Goal: Task Accomplishment & Management: Manage account settings

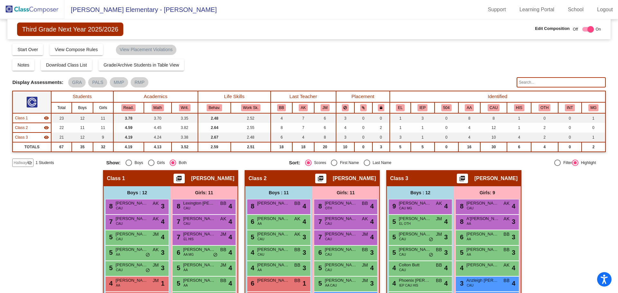
scroll to position [102, 0]
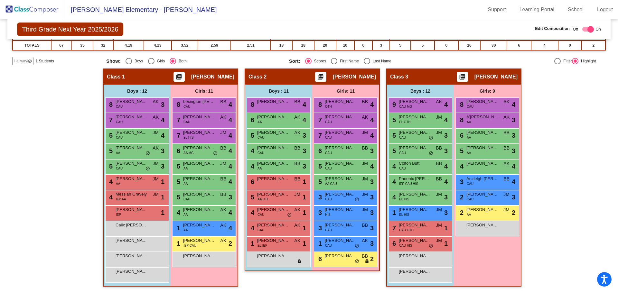
click at [21, 61] on span "Hallway" at bounding box center [21, 61] width 14 height 6
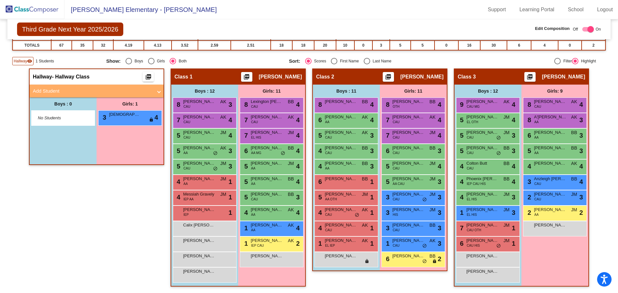
drag, startPoint x: 178, startPoint y: 36, endPoint x: 134, endPoint y: 21, distance: 46.4
click at [176, 34] on div "Third Grade Next Year 2025/2026 Edit Composition Off On Incoming Digital Data W…" at bounding box center [308, 29] width 603 height 20
click at [20, 8] on img at bounding box center [32, 9] width 64 height 19
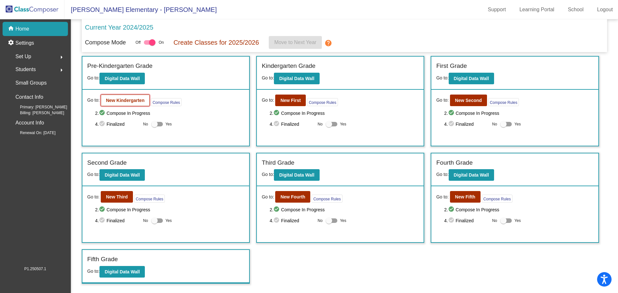
click at [137, 102] on b "New Kindergarten" at bounding box center [125, 100] width 39 height 5
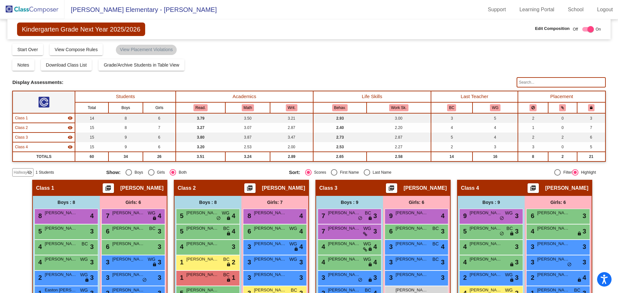
click at [12, 6] on img at bounding box center [32, 9] width 64 height 19
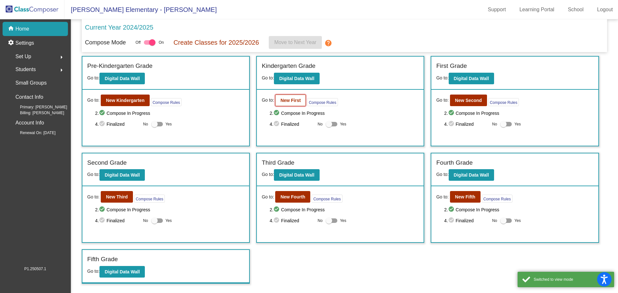
click at [290, 99] on b "New First" at bounding box center [290, 100] width 20 height 5
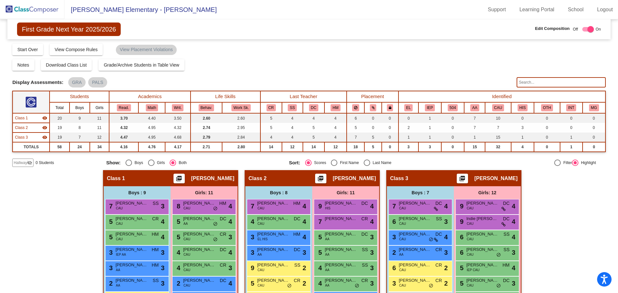
click at [16, 10] on img at bounding box center [32, 9] width 64 height 19
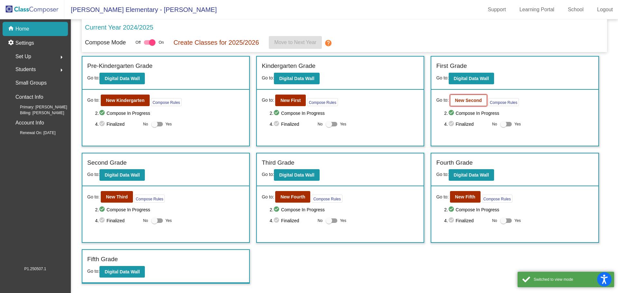
click at [469, 100] on b "New Second" at bounding box center [468, 100] width 27 height 5
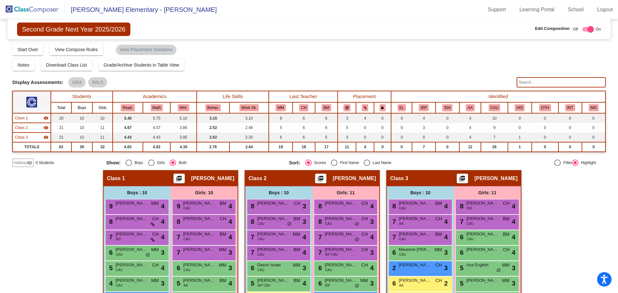
drag, startPoint x: 13, startPoint y: 10, endPoint x: 19, endPoint y: 10, distance: 5.8
click at [14, 10] on img at bounding box center [32, 9] width 64 height 19
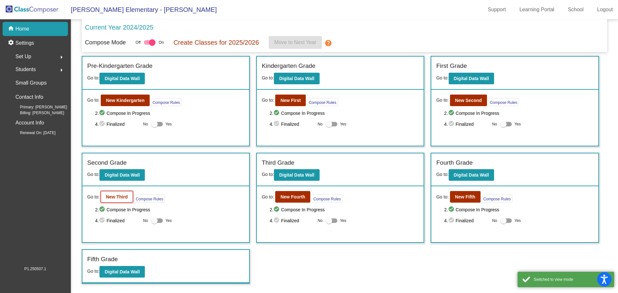
click at [119, 197] on b "New Third" at bounding box center [117, 196] width 22 height 5
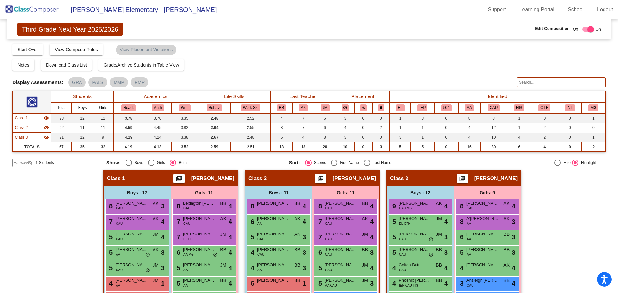
click at [19, 164] on span "Hallway" at bounding box center [21, 163] width 14 height 6
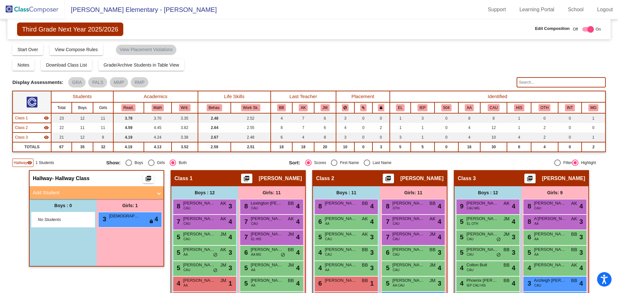
click at [15, 9] on img at bounding box center [32, 9] width 64 height 19
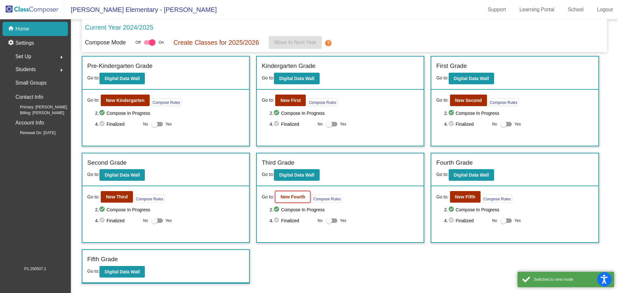
click at [295, 199] on b "New Fourth" at bounding box center [292, 196] width 25 height 5
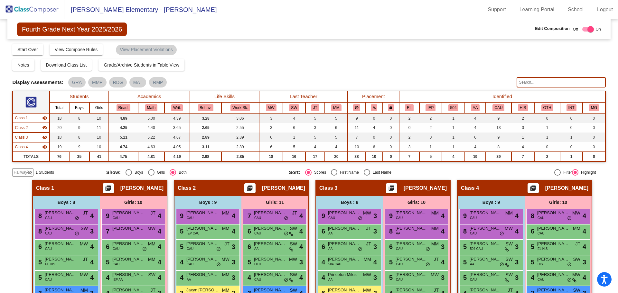
click at [23, 172] on span "Hallway" at bounding box center [21, 173] width 14 height 6
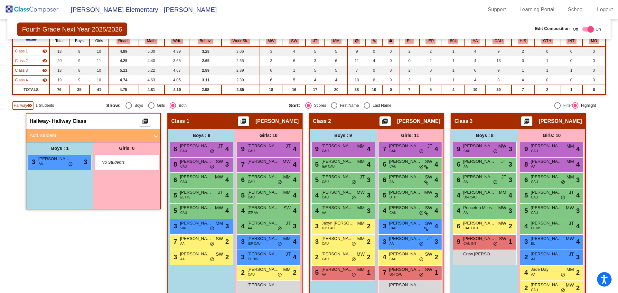
scroll to position [97, 0]
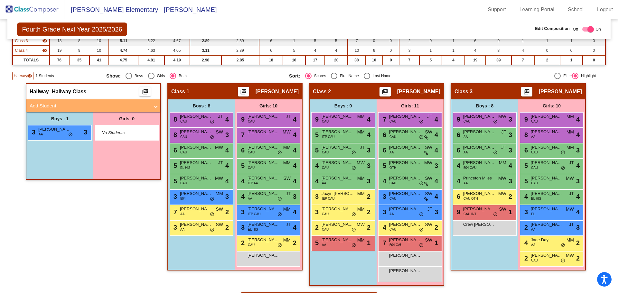
click at [10, 9] on img at bounding box center [32, 9] width 64 height 19
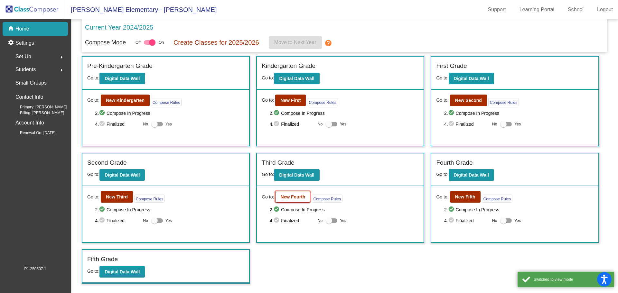
click at [294, 194] on button "New Fourth" at bounding box center [292, 197] width 35 height 12
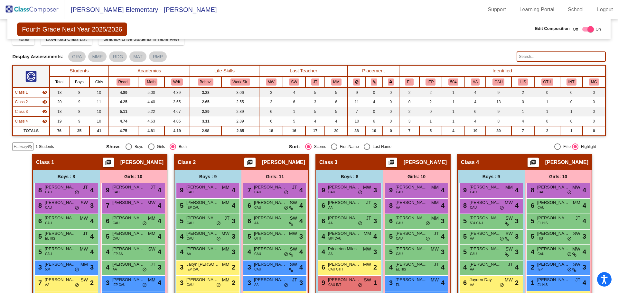
scroll to position [64, 0]
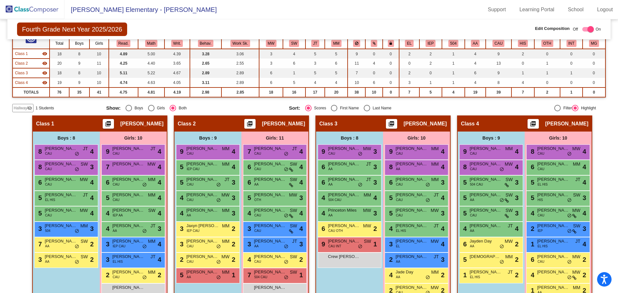
drag, startPoint x: 25, startPoint y: 109, endPoint x: 30, endPoint y: 108, distance: 5.0
click at [25, 109] on span "Hallway" at bounding box center [21, 108] width 14 height 6
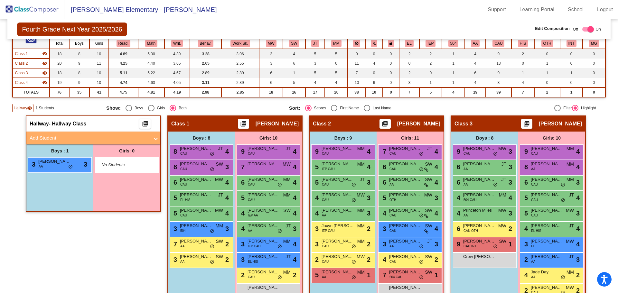
click at [67, 249] on div "Hallway - Hallway Class picture_as_pdf Add Student First Name Last Name Student…" at bounding box center [93, 220] width 135 height 209
drag, startPoint x: 20, startPoint y: 6, endPoint x: 25, endPoint y: 6, distance: 5.2
click at [20, 5] on img at bounding box center [32, 9] width 64 height 19
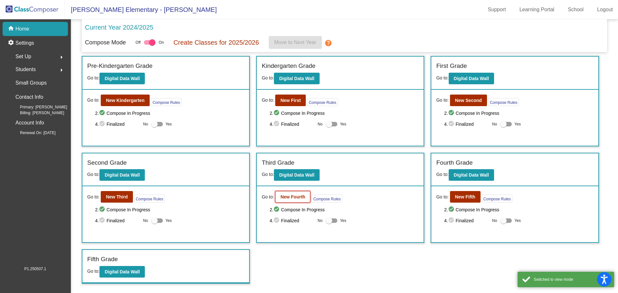
click at [298, 196] on b "New Fourth" at bounding box center [292, 196] width 25 height 5
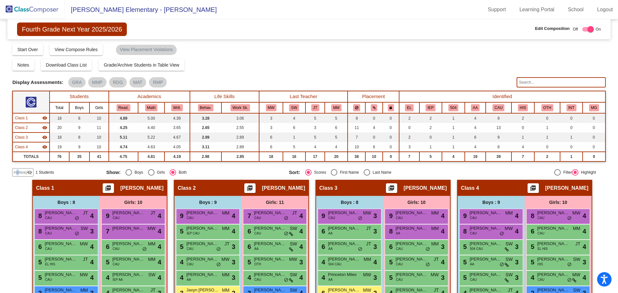
click at [18, 173] on span "Hallway" at bounding box center [21, 173] width 14 height 6
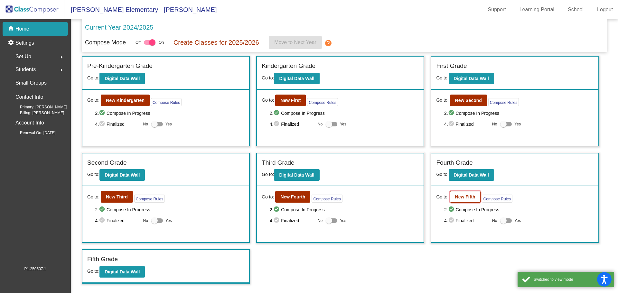
click at [467, 199] on b "New Fifth" at bounding box center [465, 196] width 20 height 5
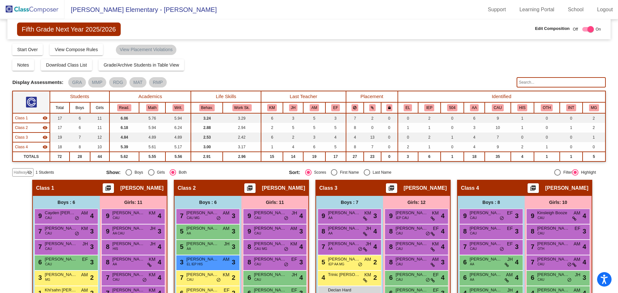
click at [22, 171] on span "Hallway" at bounding box center [21, 173] width 14 height 6
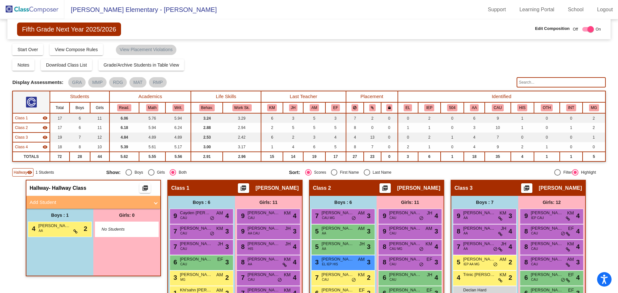
drag, startPoint x: 272, startPoint y: 45, endPoint x: 269, endPoint y: 38, distance: 7.8
click at [272, 44] on div "Compose Start Over Submit Classes Compose has been submitted Check for Incomple…" at bounding box center [308, 49] width 593 height 12
click at [52, 230] on div "4 Jasyir [PERSON_NAME] lock do_not_disturb_alt 2" at bounding box center [58, 228] width 61 height 13
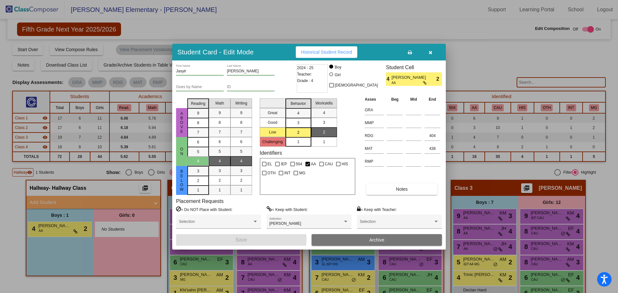
click at [376, 239] on span "Archive" at bounding box center [376, 240] width 15 height 5
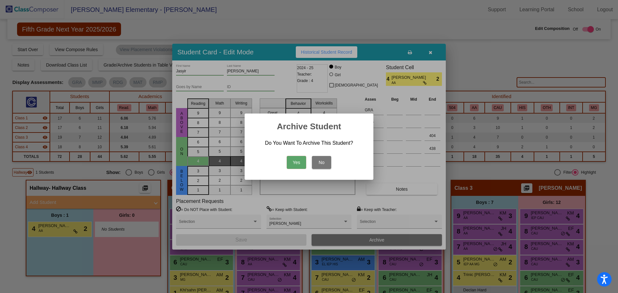
click at [295, 165] on button "Yes" at bounding box center [296, 162] width 19 height 13
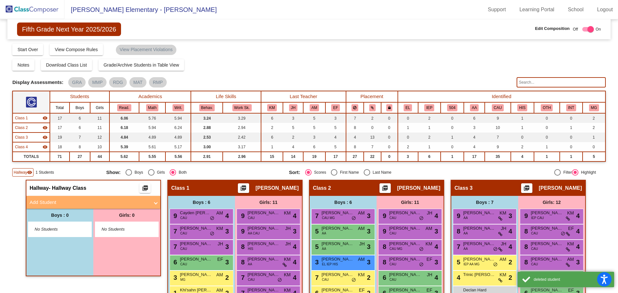
click at [250, 58] on div "Display Scores for Years: [DATE] - [DATE] [DATE] - [DATE] Grade/Archive Student…" at bounding box center [308, 110] width 593 height 134
click at [18, 4] on img at bounding box center [32, 9] width 64 height 19
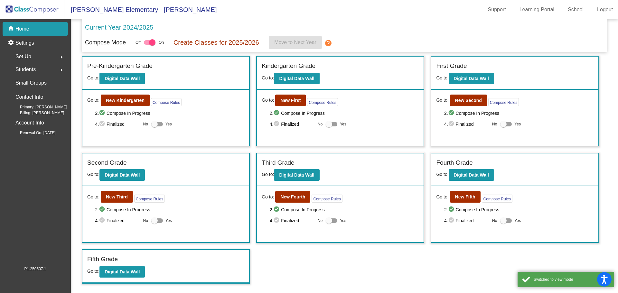
click at [440, 37] on div "Compose Mode Off On Create Classes for 2025/2026 Move to Next Year help" at bounding box center [344, 42] width 519 height 13
click at [392, 15] on mat-toolbar "[PERSON_NAME] Elementary - [PERSON_NAME] Support Learning Portal School Logout" at bounding box center [309, 9] width 618 height 19
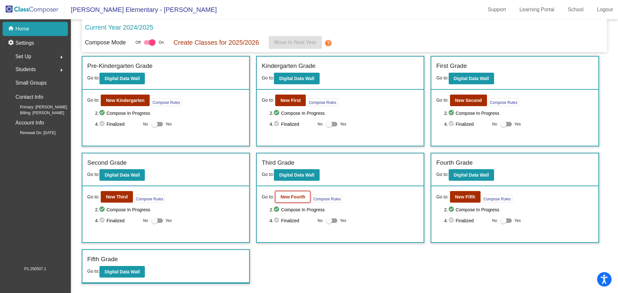
click at [297, 197] on b "New Fourth" at bounding box center [292, 196] width 25 height 5
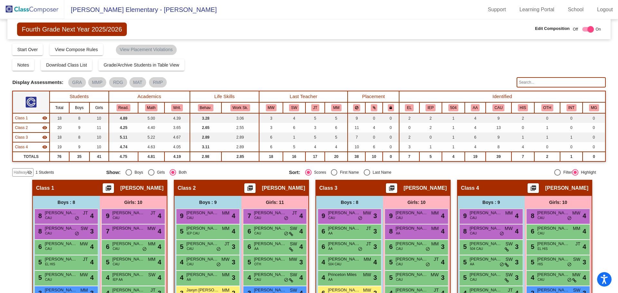
click at [24, 170] on span "Hallway" at bounding box center [21, 173] width 14 height 6
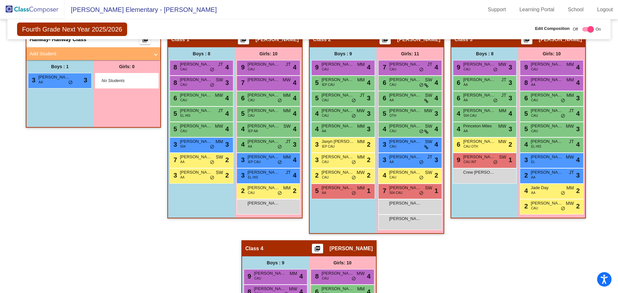
scroll to position [129, 0]
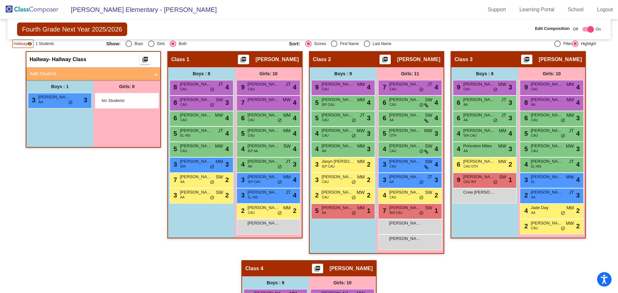
drag, startPoint x: 21, startPoint y: 41, endPoint x: 33, endPoint y: 42, distance: 11.3
click at [21, 41] on span "Hallway" at bounding box center [21, 44] width 14 height 6
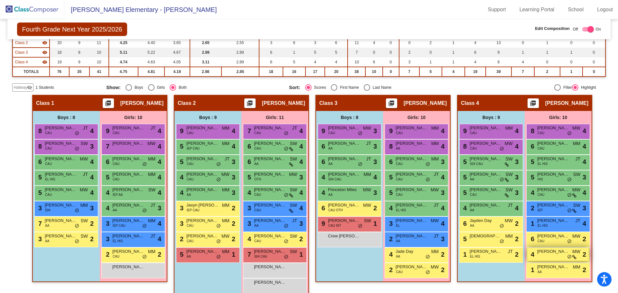
scroll to position [96, 0]
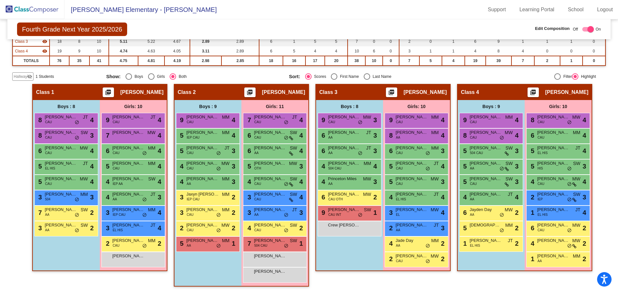
click at [511, 288] on div "Class 4 picture_as_pdf [PERSON_NAME] Add Student First Name Last Name Student I…" at bounding box center [524, 188] width 135 height 209
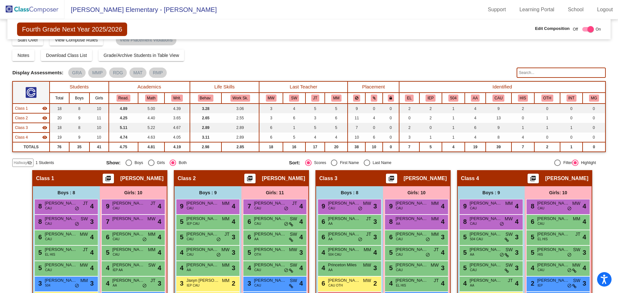
scroll to position [0, 0]
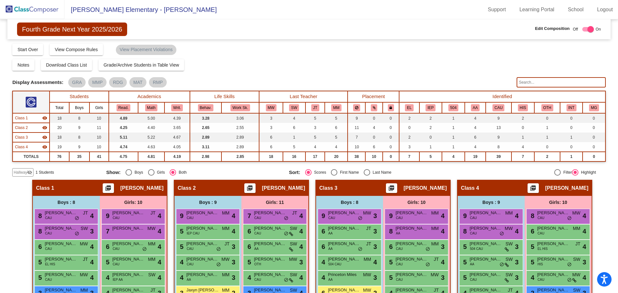
click at [243, 72] on div "Display Scores for Years: [DATE] - [DATE] [DATE] - [DATE] Grade/Archive Student…" at bounding box center [308, 110] width 593 height 134
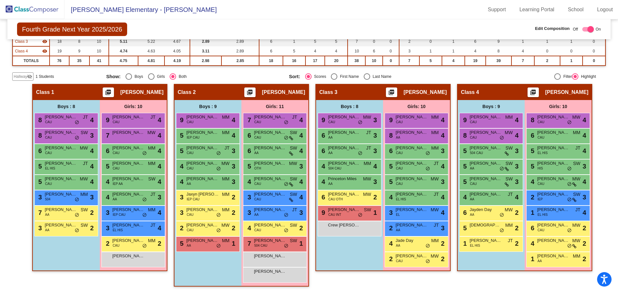
click at [22, 75] on span "Hallway" at bounding box center [21, 77] width 14 height 6
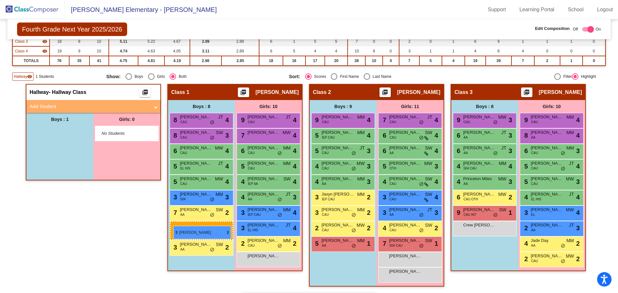
drag, startPoint x: 50, startPoint y: 135, endPoint x: 173, endPoint y: 226, distance: 152.5
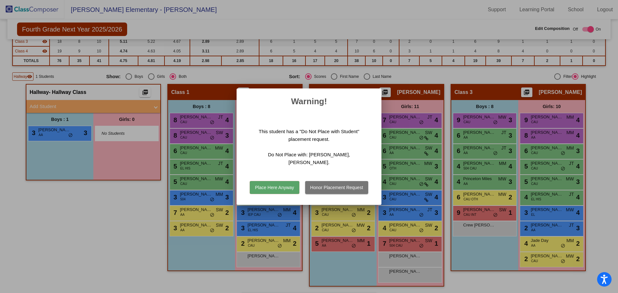
drag, startPoint x: 285, startPoint y: 184, endPoint x: 295, endPoint y: 183, distance: 10.0
click at [286, 184] on button "Place Here Anyway" at bounding box center [274, 187] width 49 height 13
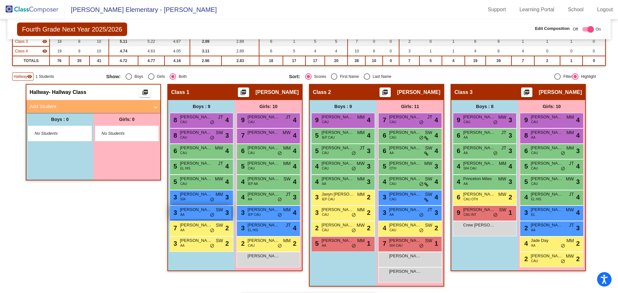
click at [202, 215] on div "3 [PERSON_NAME] AA SW lock do_not_disturb_alt 3" at bounding box center [200, 212] width 61 height 13
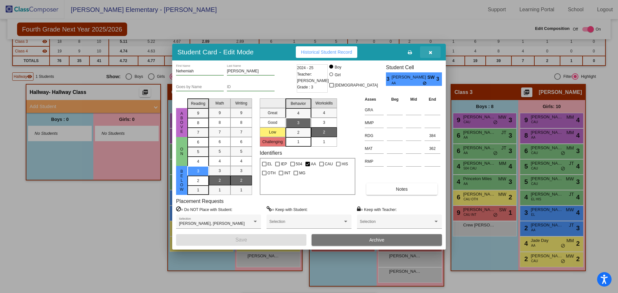
click at [430, 52] on icon "button" at bounding box center [431, 52] width 4 height 5
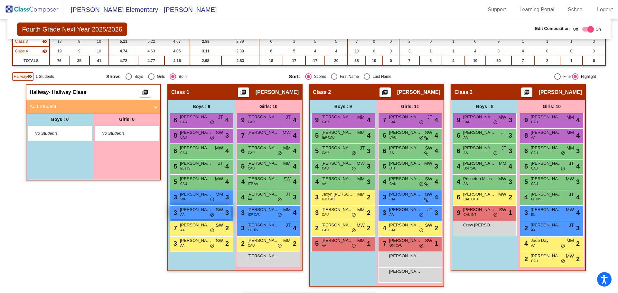
click at [193, 211] on span "[PERSON_NAME]" at bounding box center [196, 210] width 32 height 6
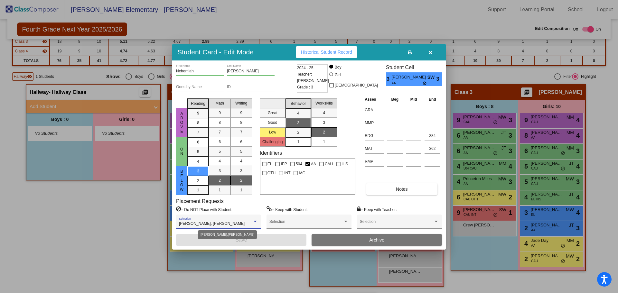
click at [234, 222] on div "[PERSON_NAME], [PERSON_NAME]" at bounding box center [215, 224] width 73 height 5
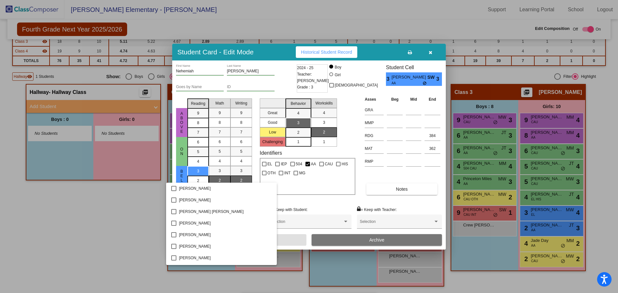
scroll to position [127, 0]
click at [174, 224] on mat-pseudo-checkbox at bounding box center [173, 223] width 5 height 5
click at [284, 241] on div at bounding box center [309, 146] width 618 height 293
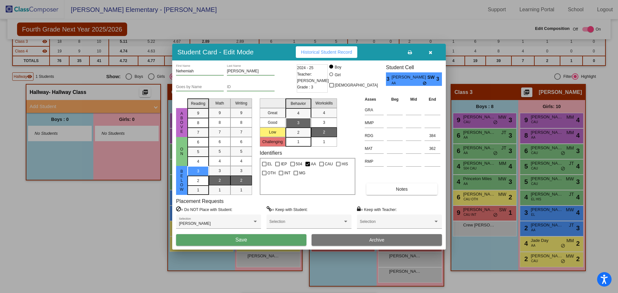
click at [279, 239] on button "Save" at bounding box center [241, 240] width 130 height 12
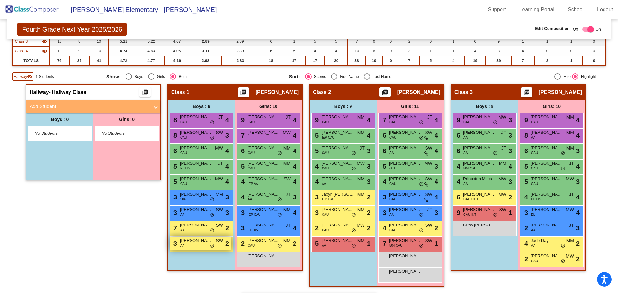
click at [193, 247] on div "3 [PERSON_NAME] AA SW lock do_not_disturb_alt 2" at bounding box center [200, 243] width 61 height 13
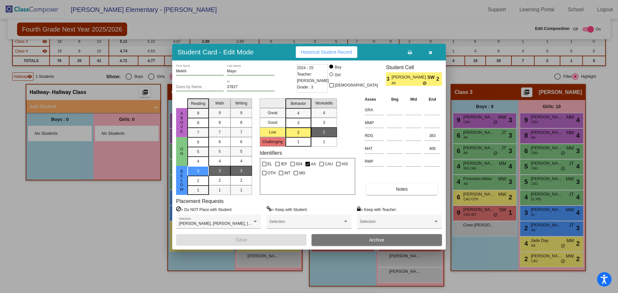
click at [430, 54] on icon "button" at bounding box center [431, 52] width 4 height 5
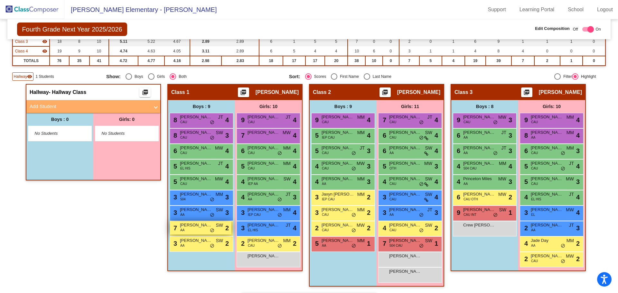
click at [211, 231] on span "do_not_disturb_alt" at bounding box center [212, 230] width 5 height 5
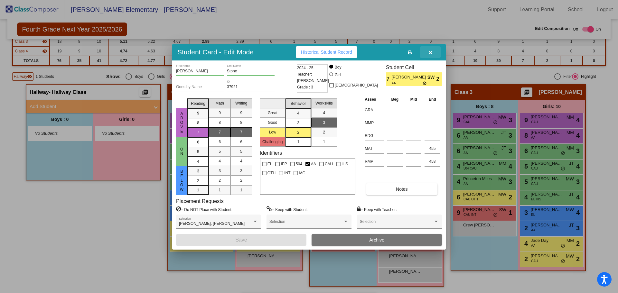
click at [432, 51] on icon "button" at bounding box center [431, 52] width 4 height 5
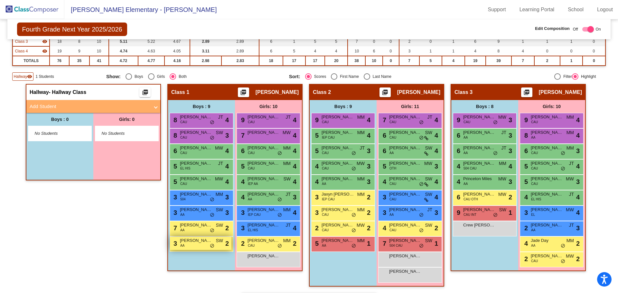
click at [192, 246] on div "3 [PERSON_NAME] AA SW lock do_not_disturb_alt 2" at bounding box center [200, 243] width 61 height 13
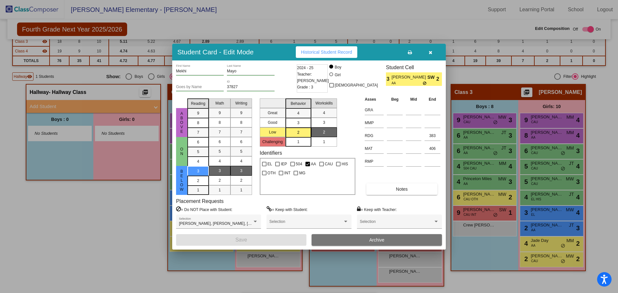
click at [430, 51] on icon "button" at bounding box center [431, 52] width 4 height 5
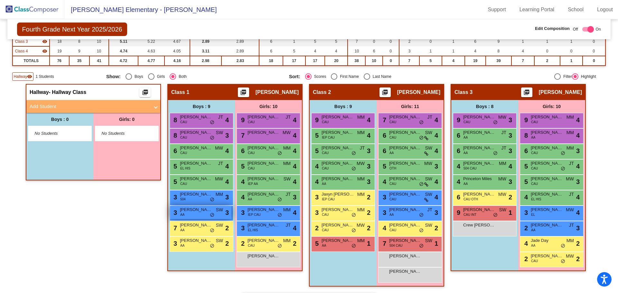
click at [198, 211] on span "[PERSON_NAME]" at bounding box center [196, 210] width 32 height 6
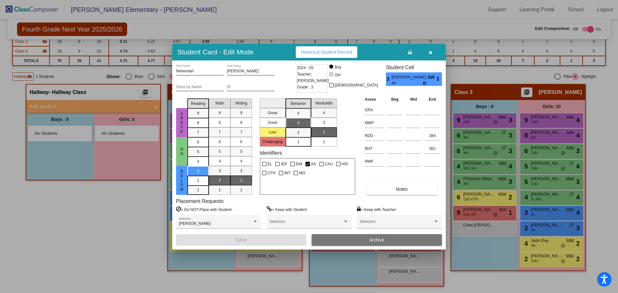
click at [432, 52] on icon "button" at bounding box center [431, 52] width 4 height 5
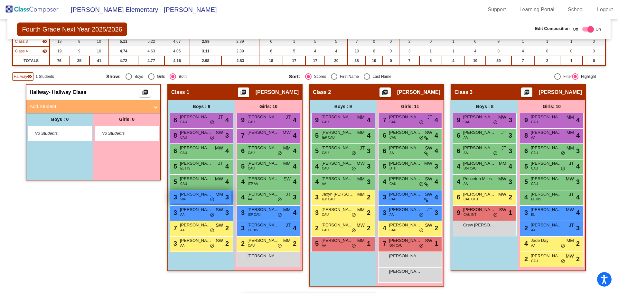
click at [195, 197] on span "[PERSON_NAME]" at bounding box center [196, 194] width 32 height 6
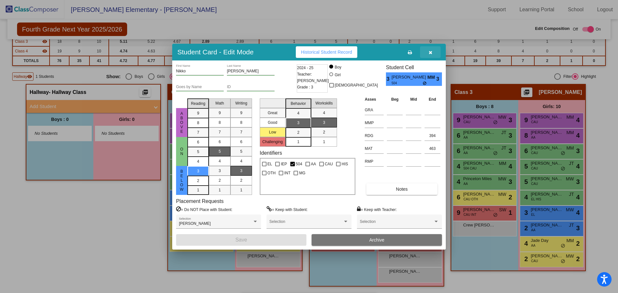
click at [431, 52] on icon "button" at bounding box center [431, 52] width 4 height 5
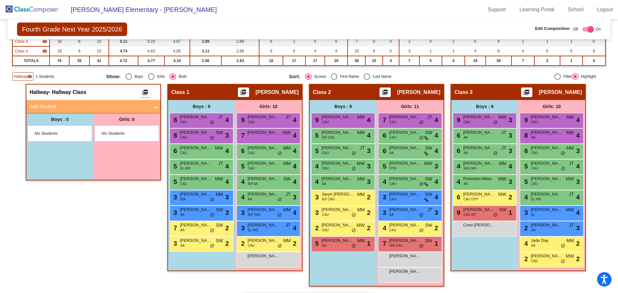
click at [17, 73] on div "Hallway visibility" at bounding box center [22, 76] width 21 height 8
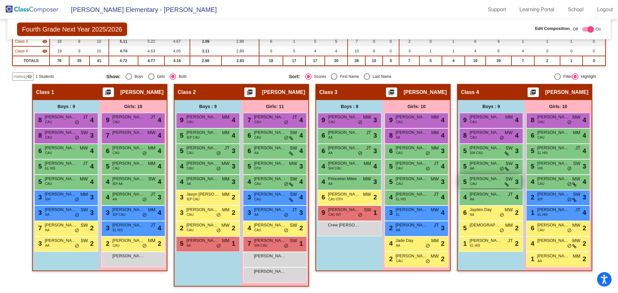
click at [490, 185] on div "5 [PERSON_NAME] SW lock do_not_disturb_alt 3" at bounding box center [490, 181] width 61 height 13
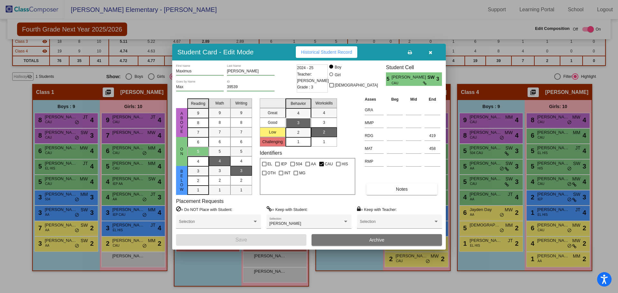
click at [429, 51] on icon "button" at bounding box center [431, 52] width 4 height 5
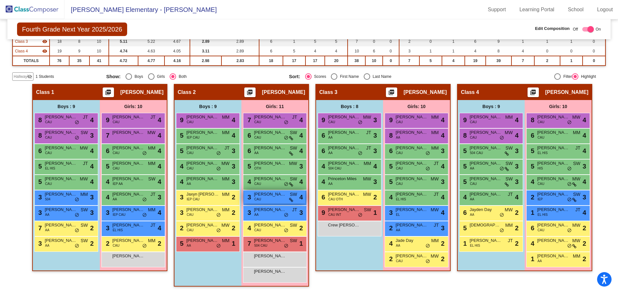
click at [261, 201] on div "3 [PERSON_NAME] CAU SW lock do_not_disturb_alt 4" at bounding box center [274, 197] width 61 height 13
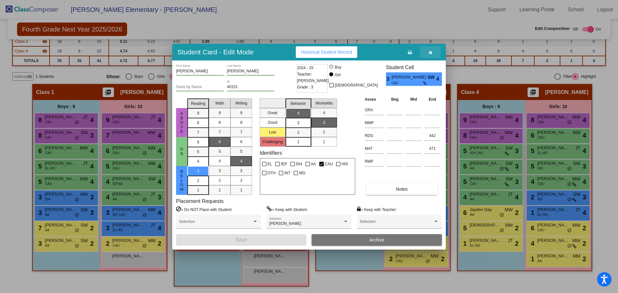
click at [428, 52] on button "button" at bounding box center [430, 52] width 21 height 12
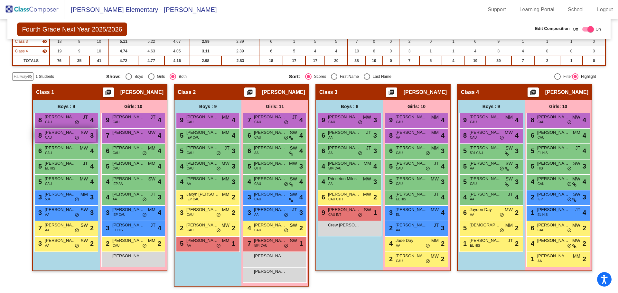
click at [56, 138] on div "8 [PERSON_NAME] [PERSON_NAME] SW lock do_not_disturb_alt 3" at bounding box center [65, 135] width 61 height 13
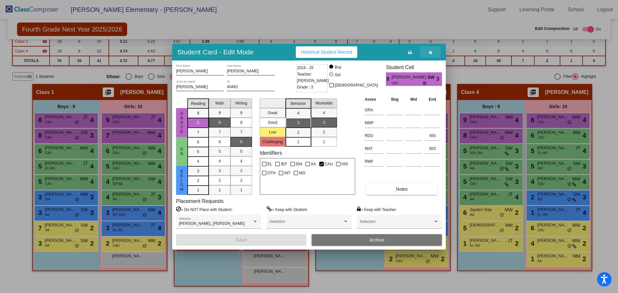
click at [429, 51] on icon "button" at bounding box center [431, 52] width 4 height 5
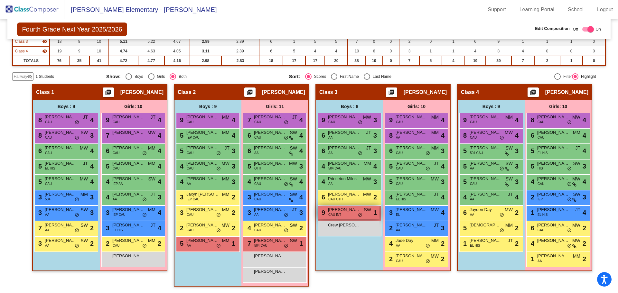
click at [346, 207] on span "[PERSON_NAME]" at bounding box center [344, 210] width 32 height 6
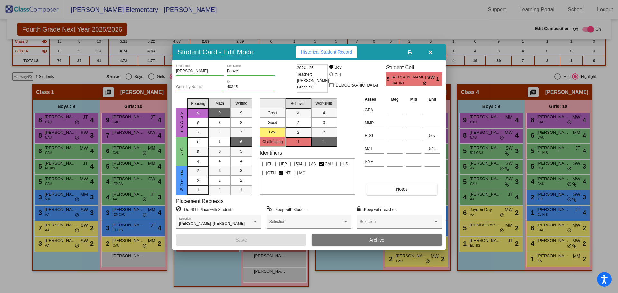
click at [429, 50] on icon "button" at bounding box center [431, 52] width 4 height 5
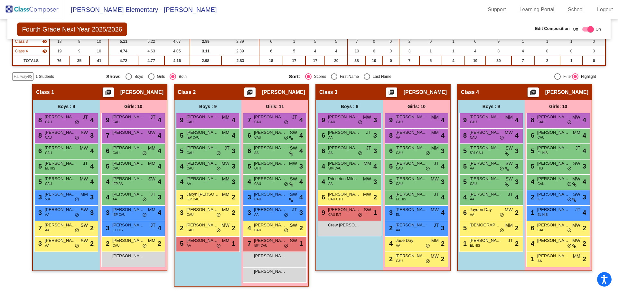
click at [0, 0] on div "Boys : 8 9 [PERSON_NAME] CAU MW lock do_not_disturb_alt 3 6 [PERSON_NAME] AA JT…" at bounding box center [0, 0] width 0 height 0
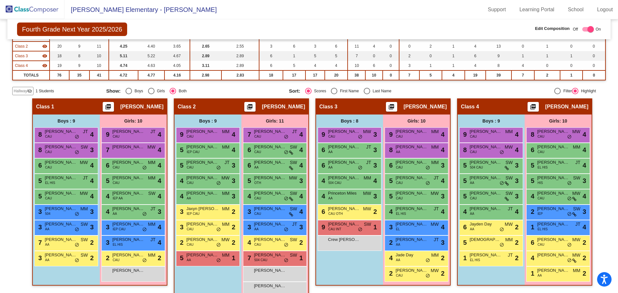
scroll to position [96, 0]
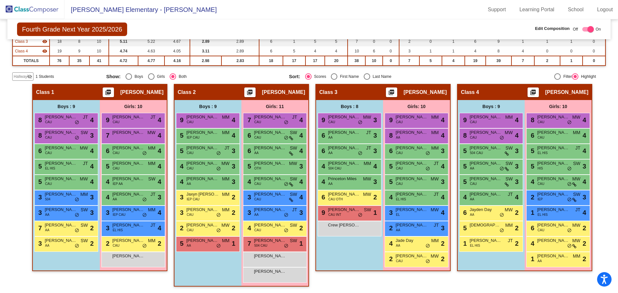
click at [346, 8] on mat-toolbar "[PERSON_NAME] Elementary - [PERSON_NAME] Support Learning Portal School Logout" at bounding box center [309, 9] width 618 height 19
click at [22, 216] on div "Hallway - Hallway Class picture_as_pdf Add Student First Name Last Name Student…" at bounding box center [308, 188] width 593 height 209
click at [64, 216] on div "3 [PERSON_NAME] AA SW lock do_not_disturb_alt 3" at bounding box center [65, 212] width 61 height 13
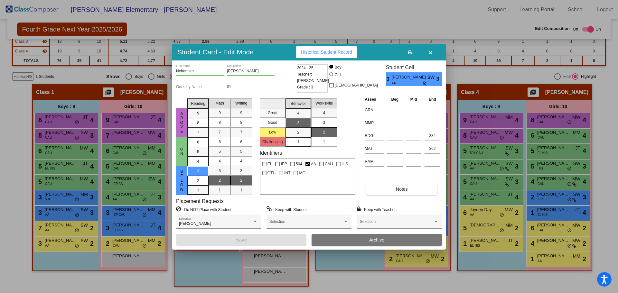
click at [430, 55] on button "button" at bounding box center [430, 52] width 21 height 12
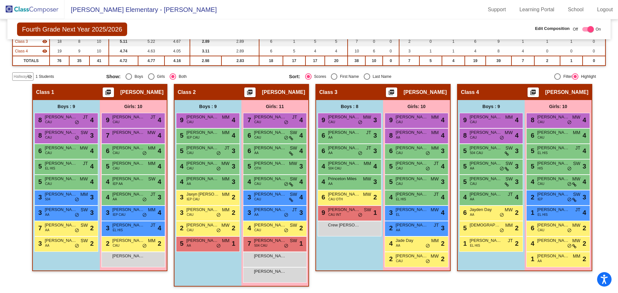
click at [0, 0] on div "Boys : 9 8 [PERSON_NAME] CAU JT lock do_not_disturb_alt 4 8 [PERSON_NAME] [PERS…" at bounding box center [0, 0] width 0 height 0
click at [64, 230] on div "7 [PERSON_NAME] AA SW lock do_not_disturb_alt 2" at bounding box center [65, 227] width 61 height 13
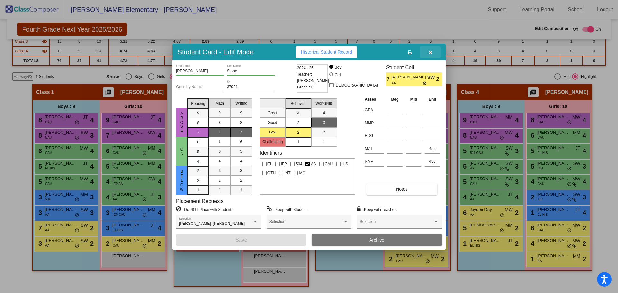
click at [428, 52] on button "button" at bounding box center [430, 52] width 21 height 12
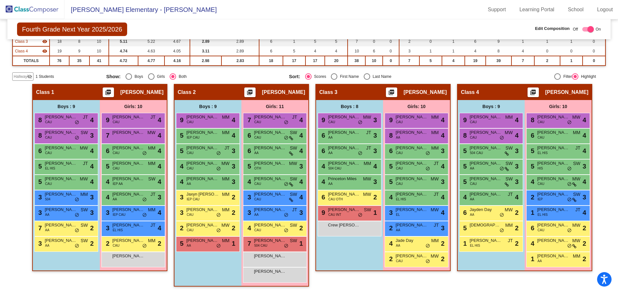
click at [0, 0] on div "Boys : 9 8 [PERSON_NAME] CAU JT lock do_not_disturb_alt 4 8 [PERSON_NAME] [PERS…" at bounding box center [0, 0] width 0 height 0
click at [17, 107] on div "Hallway - Hallway Class picture_as_pdf Add Student First Name Last Name Student…" at bounding box center [308, 188] width 593 height 209
click at [19, 76] on span "Hallway" at bounding box center [21, 77] width 14 height 6
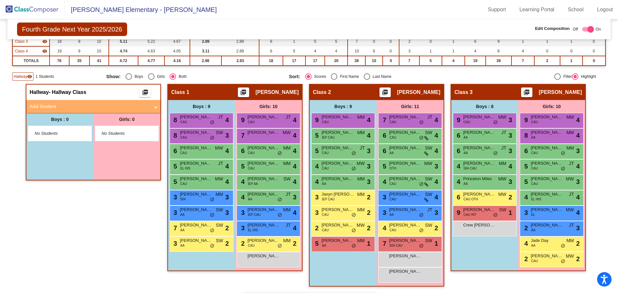
click at [22, 89] on div "Hallway - Hallway Class picture_as_pdf Add Student First Name Last Name Student…" at bounding box center [308, 285] width 593 height 403
click at [88, 77] on div "Hallway visibility 1 Students" at bounding box center [56, 76] width 89 height 8
click at [130, 228] on div "Hallway - Hallway Class picture_as_pdf Add Student First Name Last Name Student…" at bounding box center [93, 188] width 135 height 209
click at [201, 75] on mat-radio-group "Show: Boys Girls Both" at bounding box center [195, 76] width 178 height 6
click at [24, 8] on img at bounding box center [32, 9] width 64 height 19
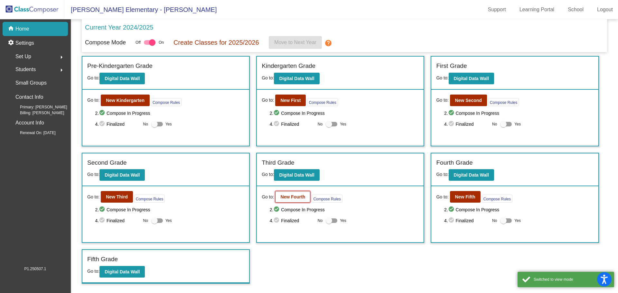
click at [282, 193] on button "New Fourth" at bounding box center [292, 197] width 35 height 12
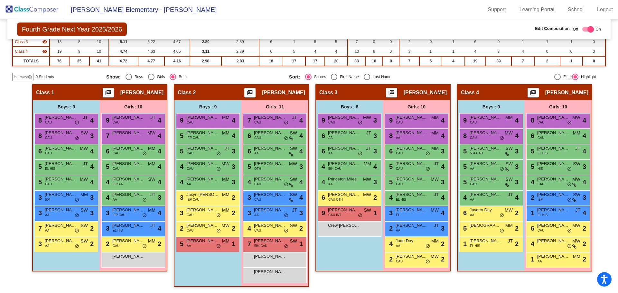
scroll to position [96, 0]
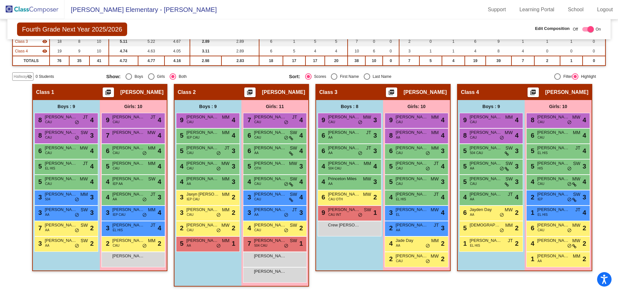
click at [93, 73] on div "Hallway visibility_off 0 Students" at bounding box center [56, 76] width 89 height 8
click at [69, 197] on span "[PERSON_NAME]" at bounding box center [61, 194] width 32 height 6
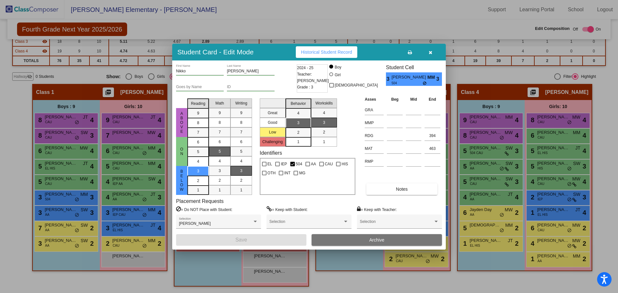
click at [431, 52] on icon "button" at bounding box center [431, 52] width 4 height 5
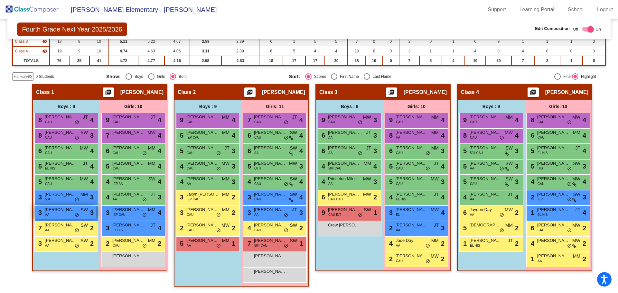
click at [64, 215] on div "3 [PERSON_NAME] AA SW lock do_not_disturb_alt 3" at bounding box center [65, 212] width 61 height 13
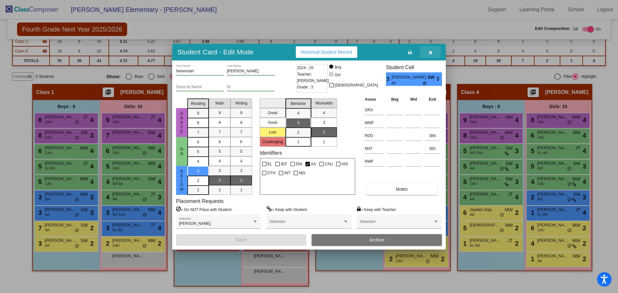
click at [429, 52] on icon "button" at bounding box center [431, 52] width 4 height 5
